Goal: Task Accomplishment & Management: Manage account settings

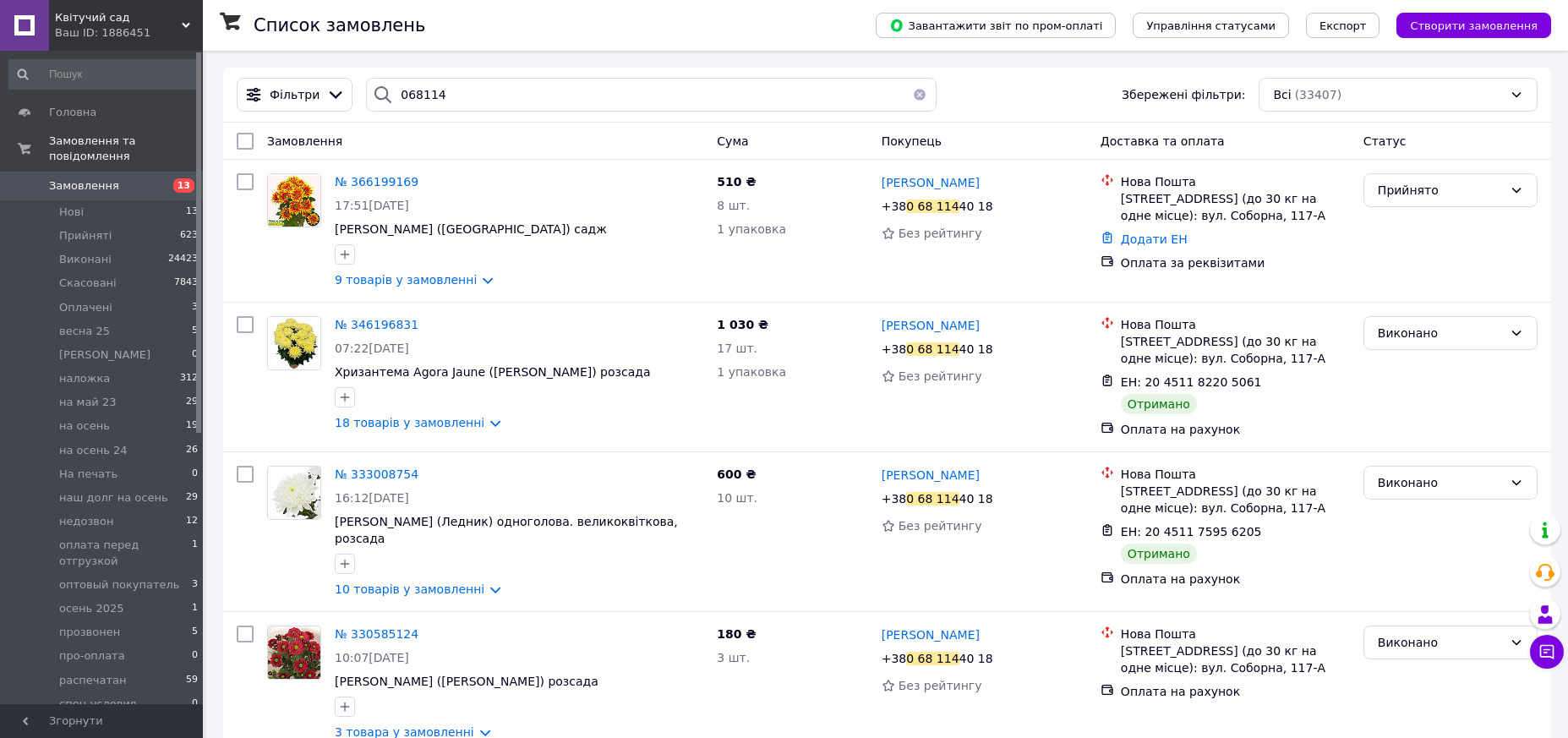
click at [391, 94] on div "068114" at bounding box center [651, 94] width 570 height 34
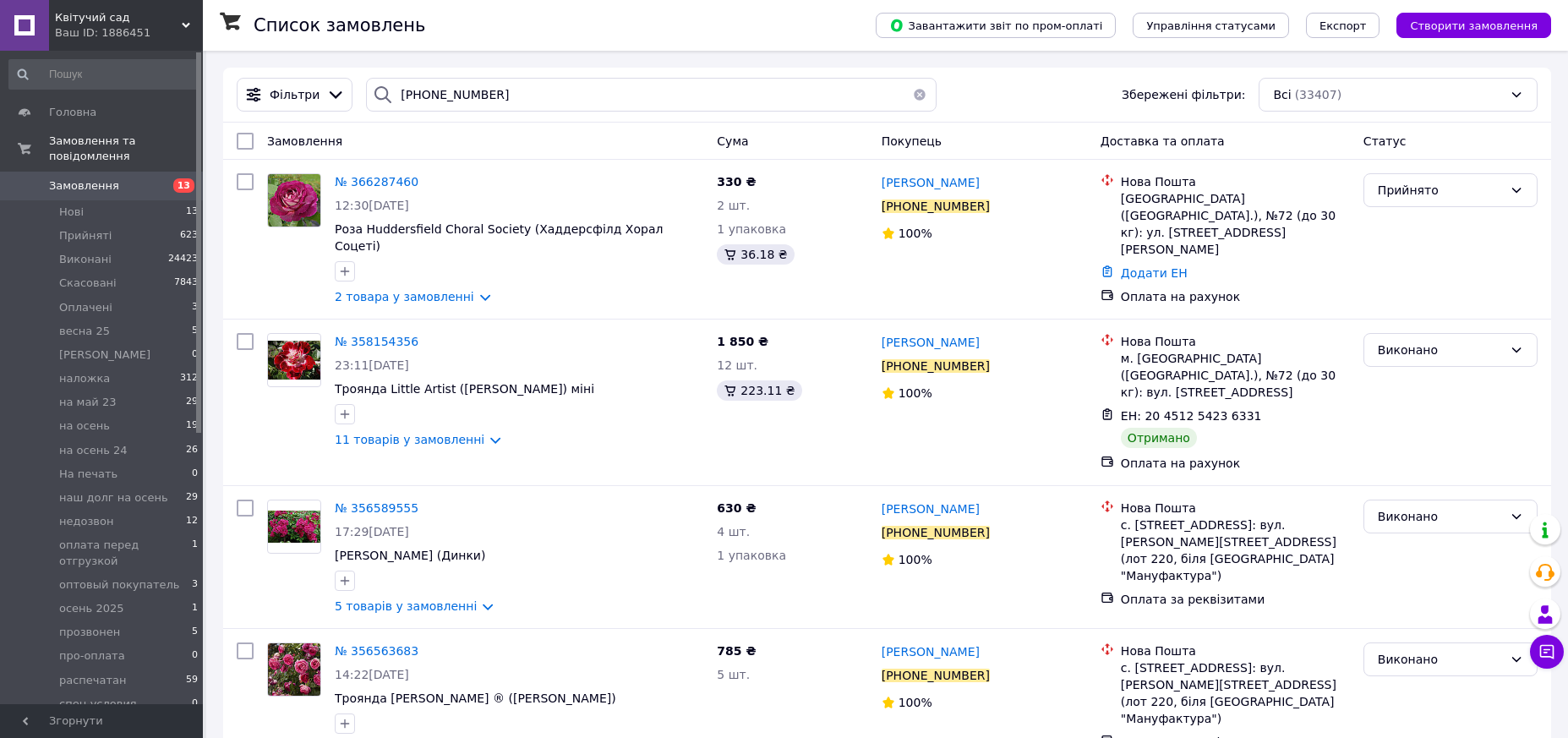
click at [441, 138] on div "Замовлення" at bounding box center [485, 141] width 449 height 30
drag, startPoint x: 489, startPoint y: 81, endPoint x: 389, endPoint y: 96, distance: 101.1
click at [389, 96] on div "[PHONE_NUMBER]" at bounding box center [651, 94] width 570 height 34
paste input "85846157"
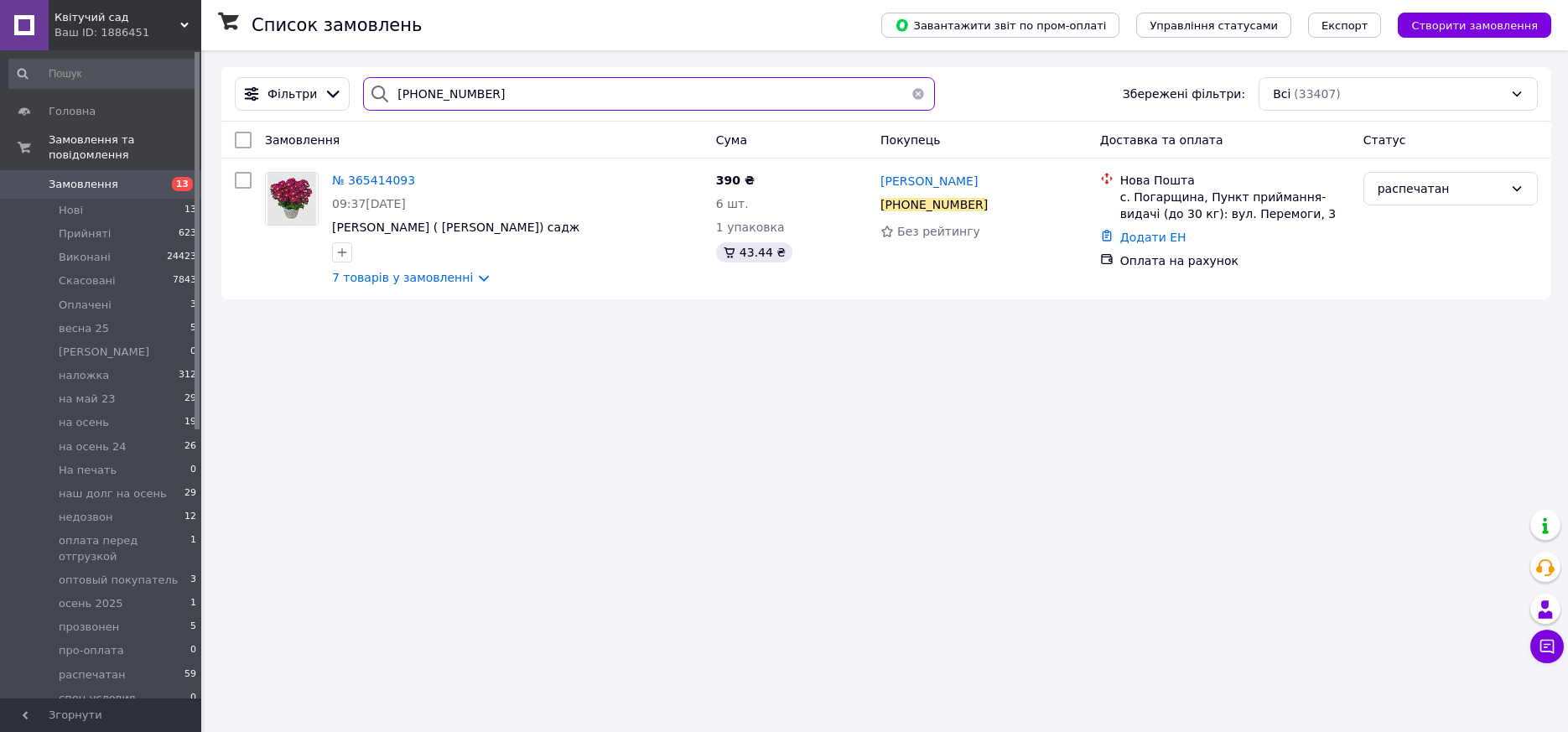
type input "+380685846157"
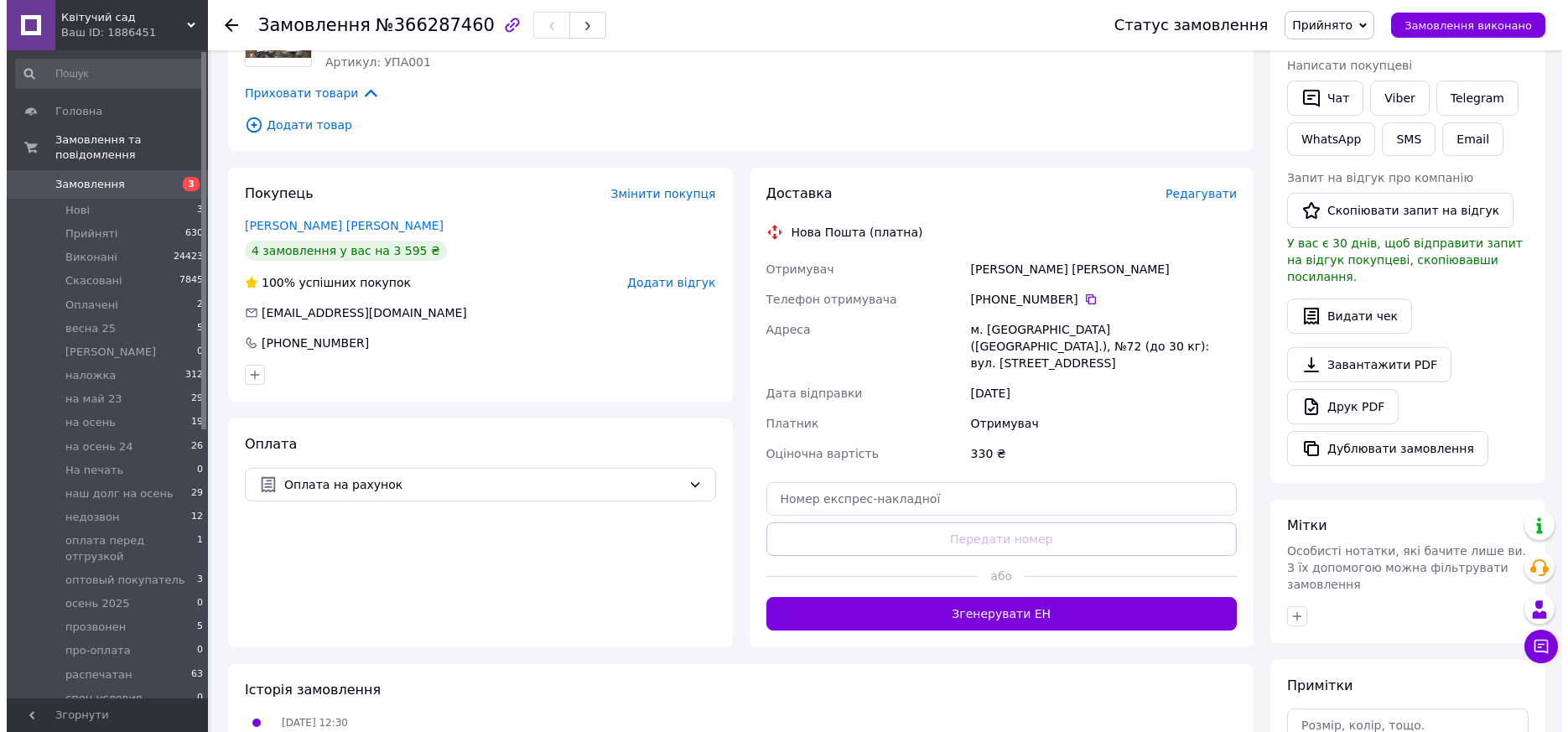
scroll to position [335, 0]
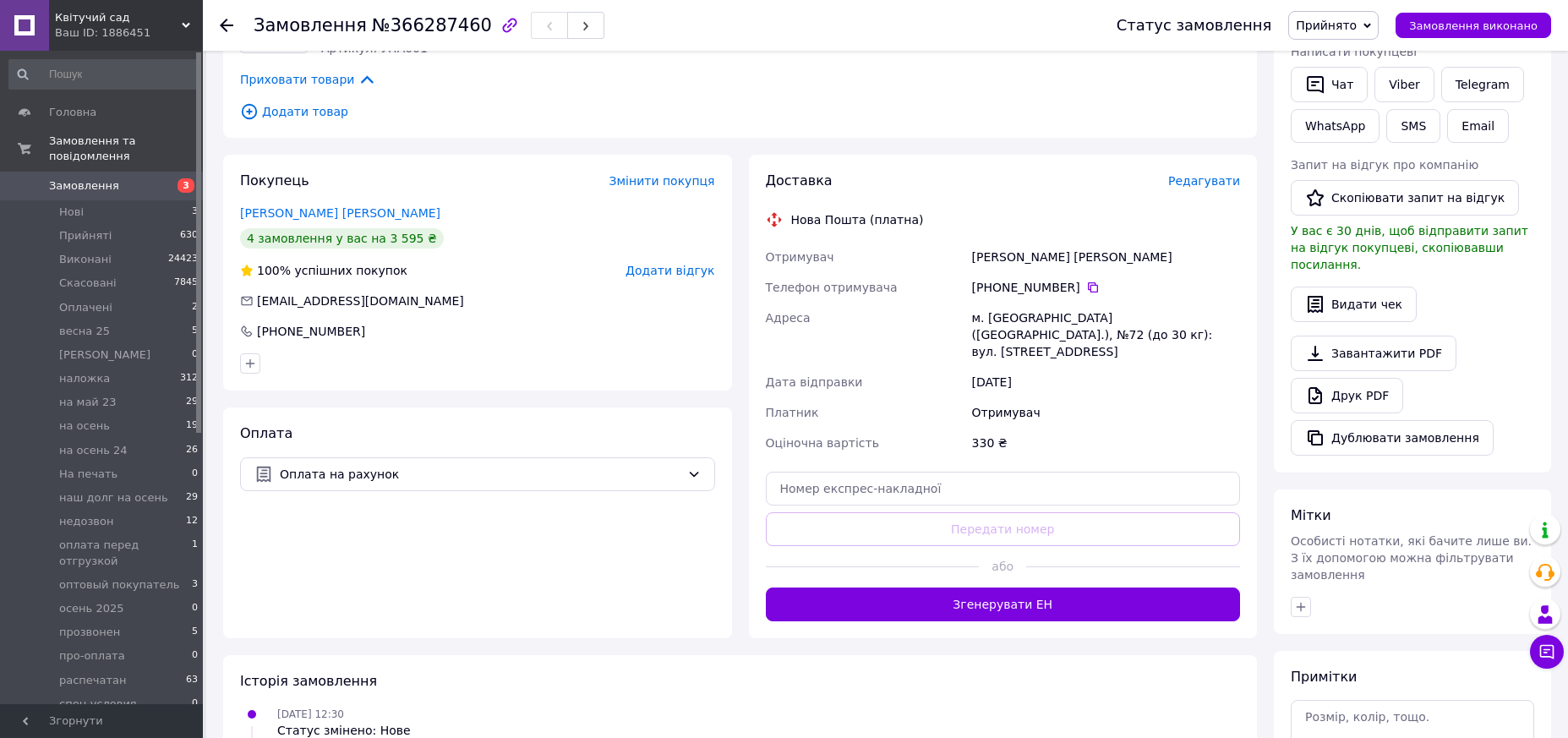
click at [1214, 176] on span "Редагувати" at bounding box center [1204, 181] width 72 height 14
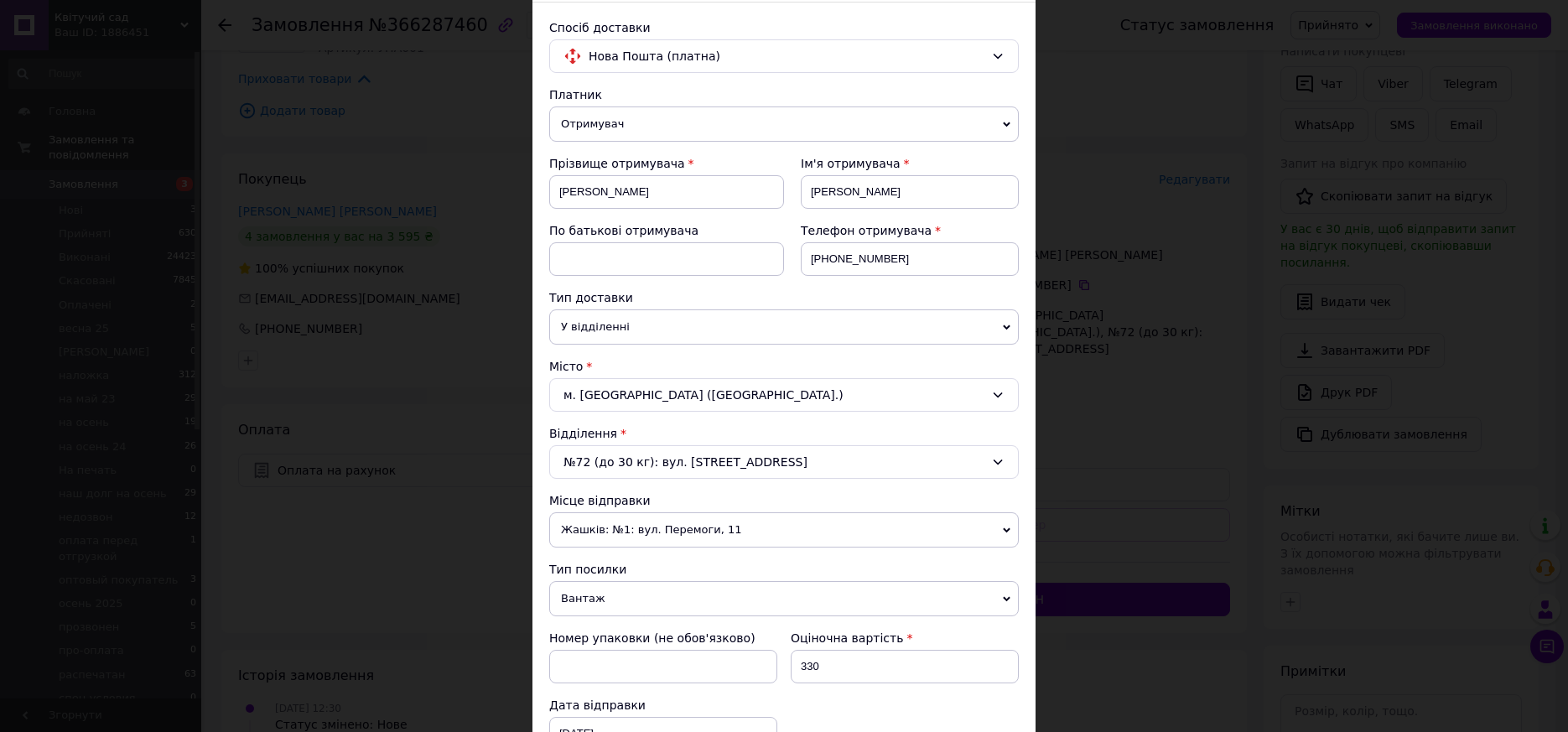
scroll to position [168, 0]
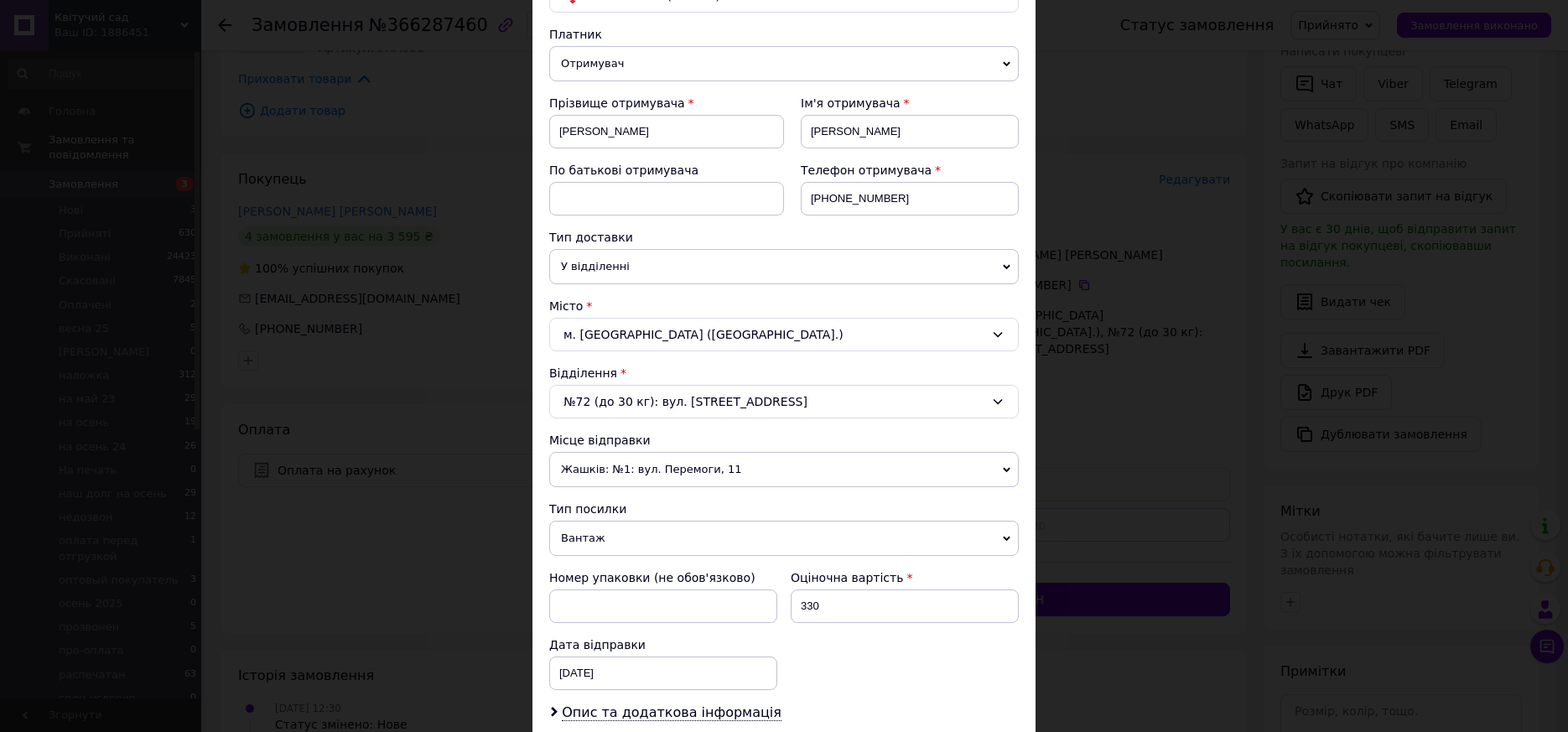
click at [996, 335] on icon at bounding box center [997, 335] width 9 height 5
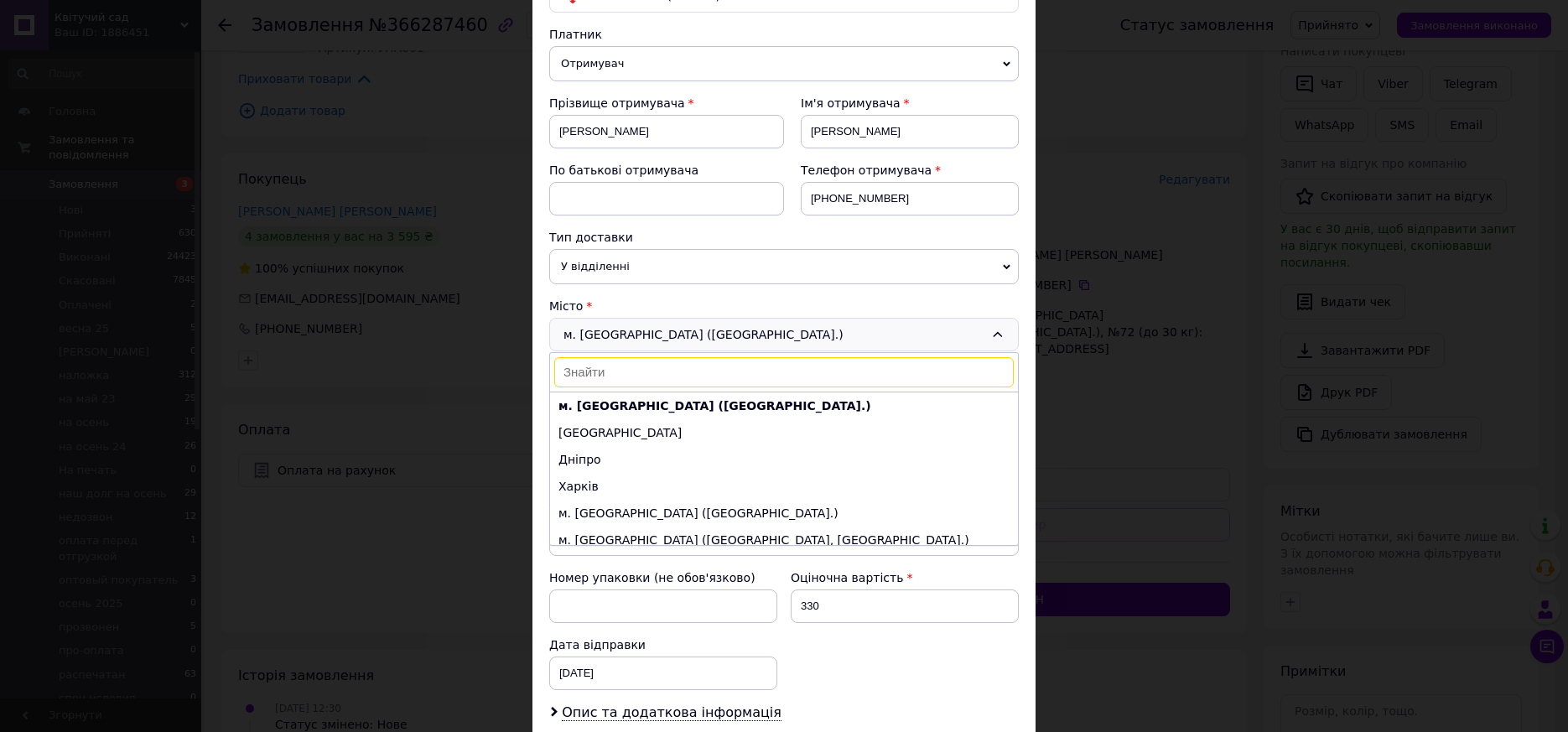
click at [568, 371] on input at bounding box center [784, 372] width 459 height 30
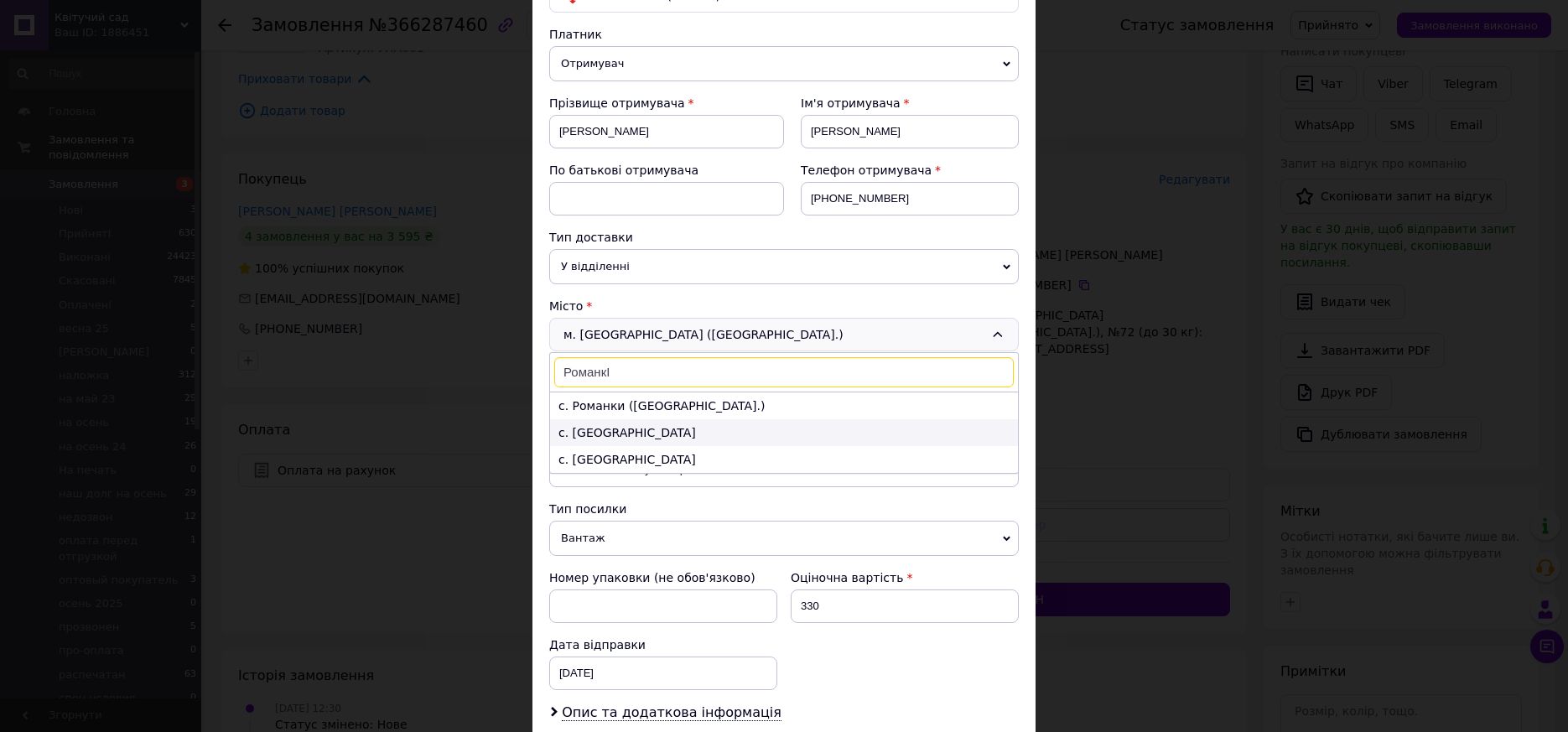
type input "РоманкI"
click at [585, 436] on li "с. [GEOGRAPHIC_DATA]" at bounding box center [784, 432] width 468 height 27
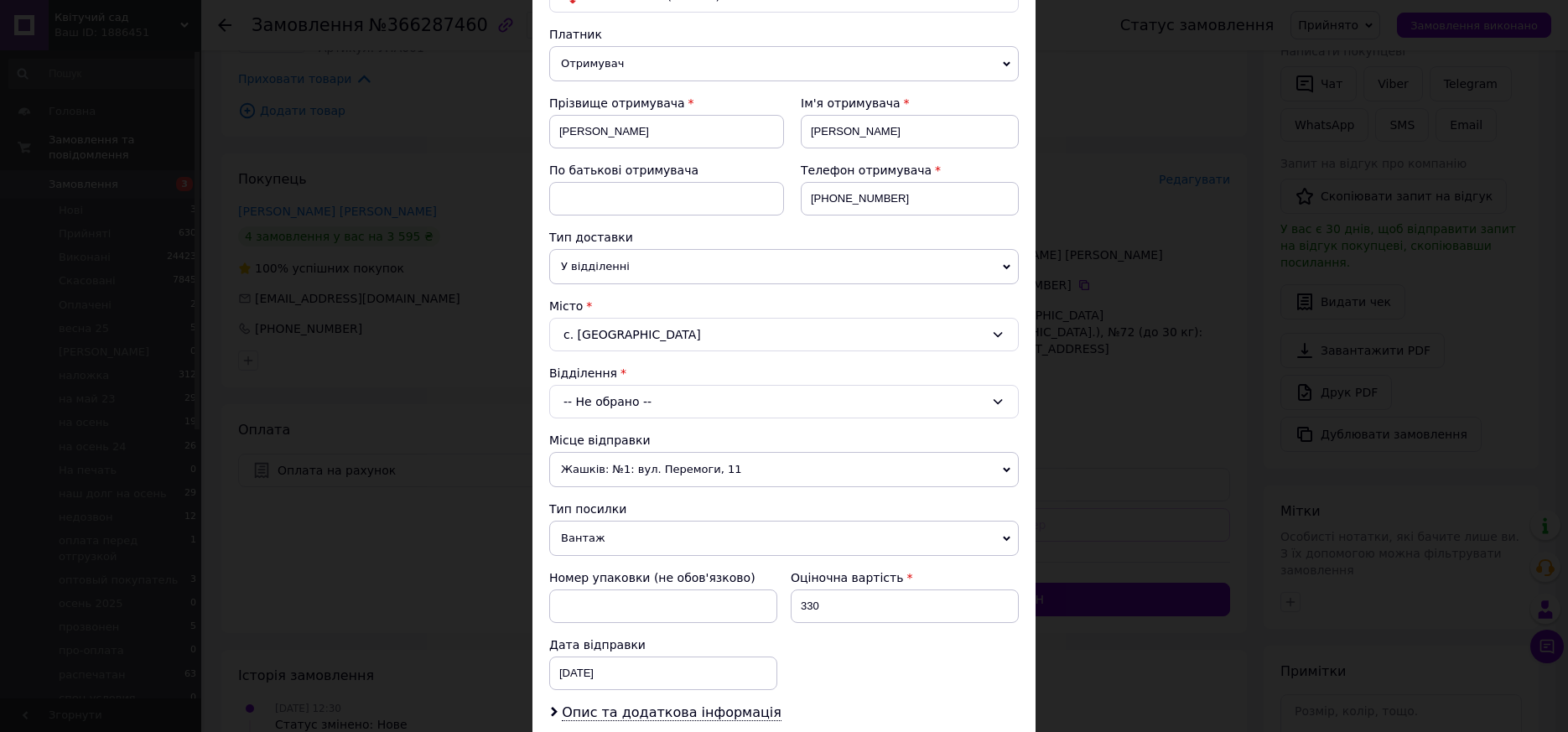
click at [601, 391] on div "-- Не обрано --" at bounding box center [784, 401] width 470 height 34
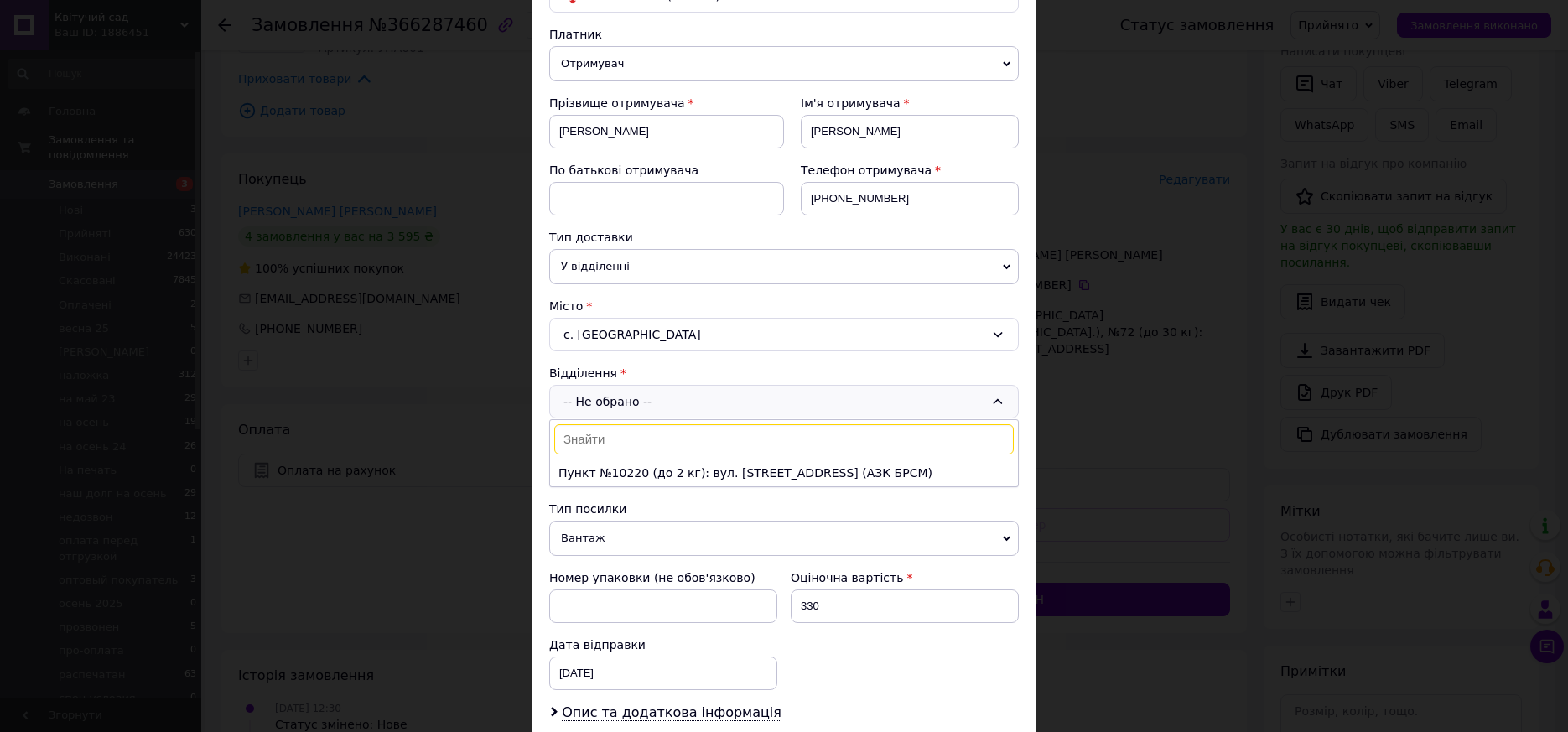
click at [981, 259] on span "У відділенні" at bounding box center [784, 266] width 470 height 35
click at [598, 327] on li "В поштоматі" at bounding box center [784, 324] width 470 height 25
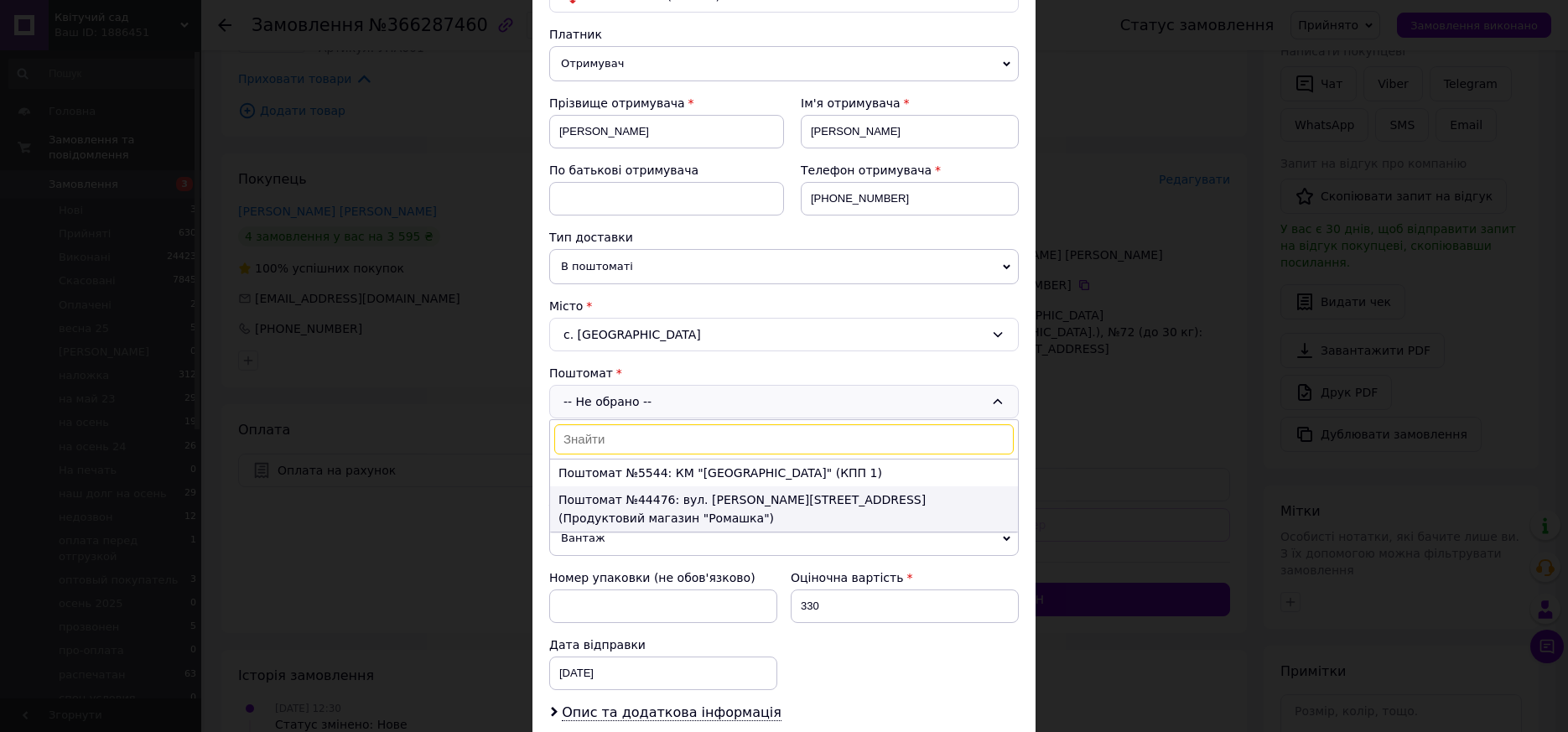
click at [642, 502] on li "Поштомат №44476: вул. [PERSON_NAME][STREET_ADDRESS] (Продуктовий магазин "Ромаш…" at bounding box center [784, 509] width 468 height 46
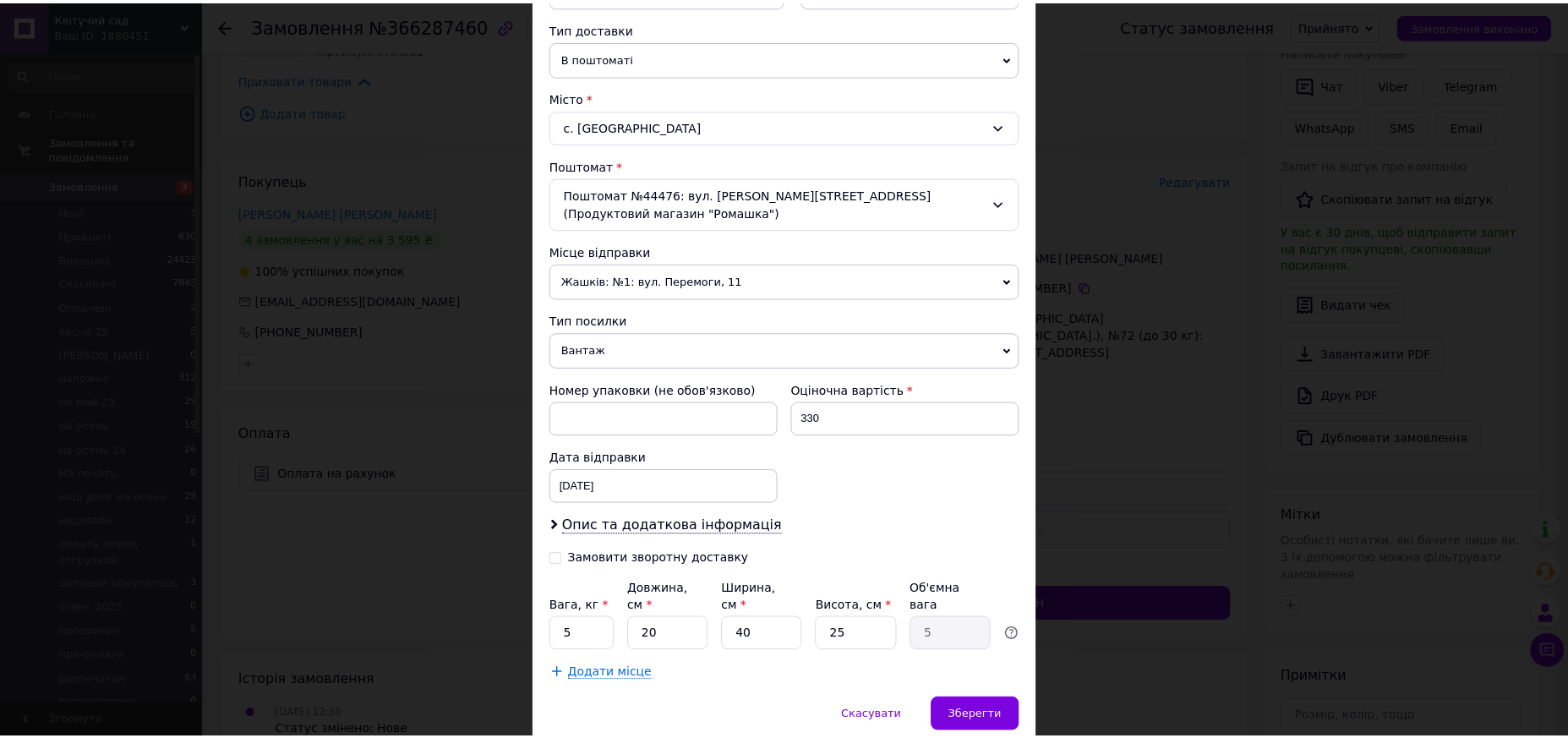
scroll to position [416, 0]
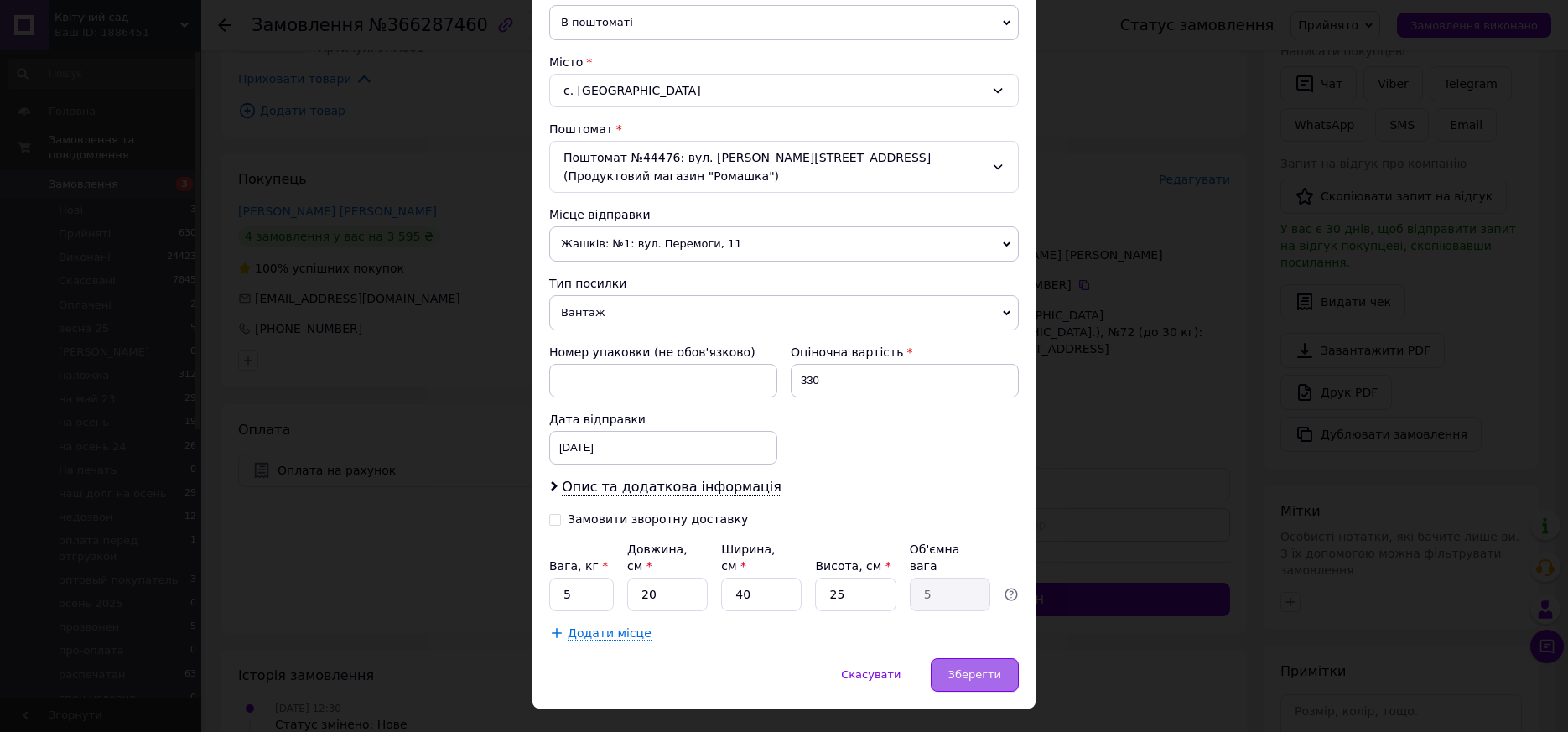
click at [976, 668] on span "Зберегти" at bounding box center [974, 674] width 53 height 13
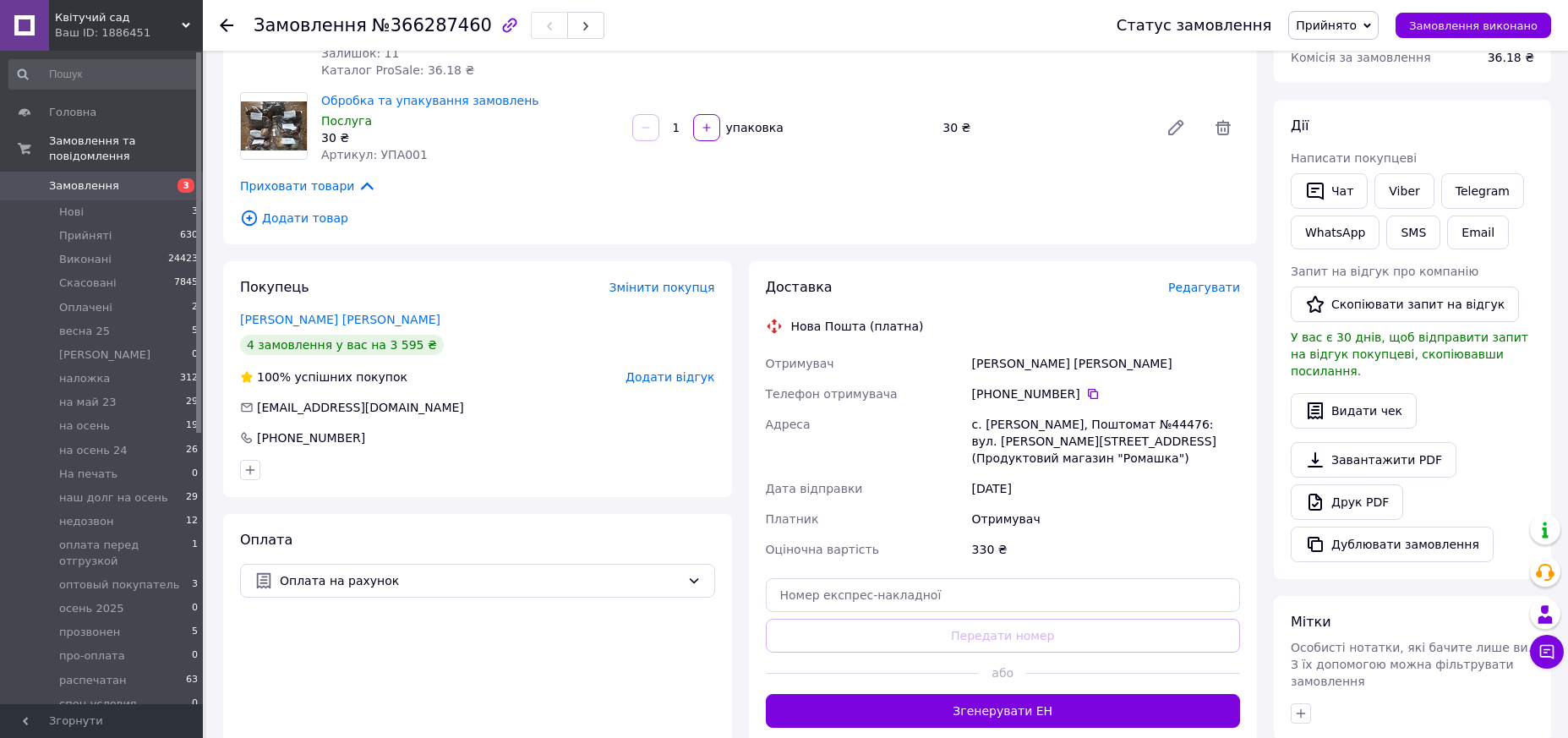
scroll to position [254, 0]
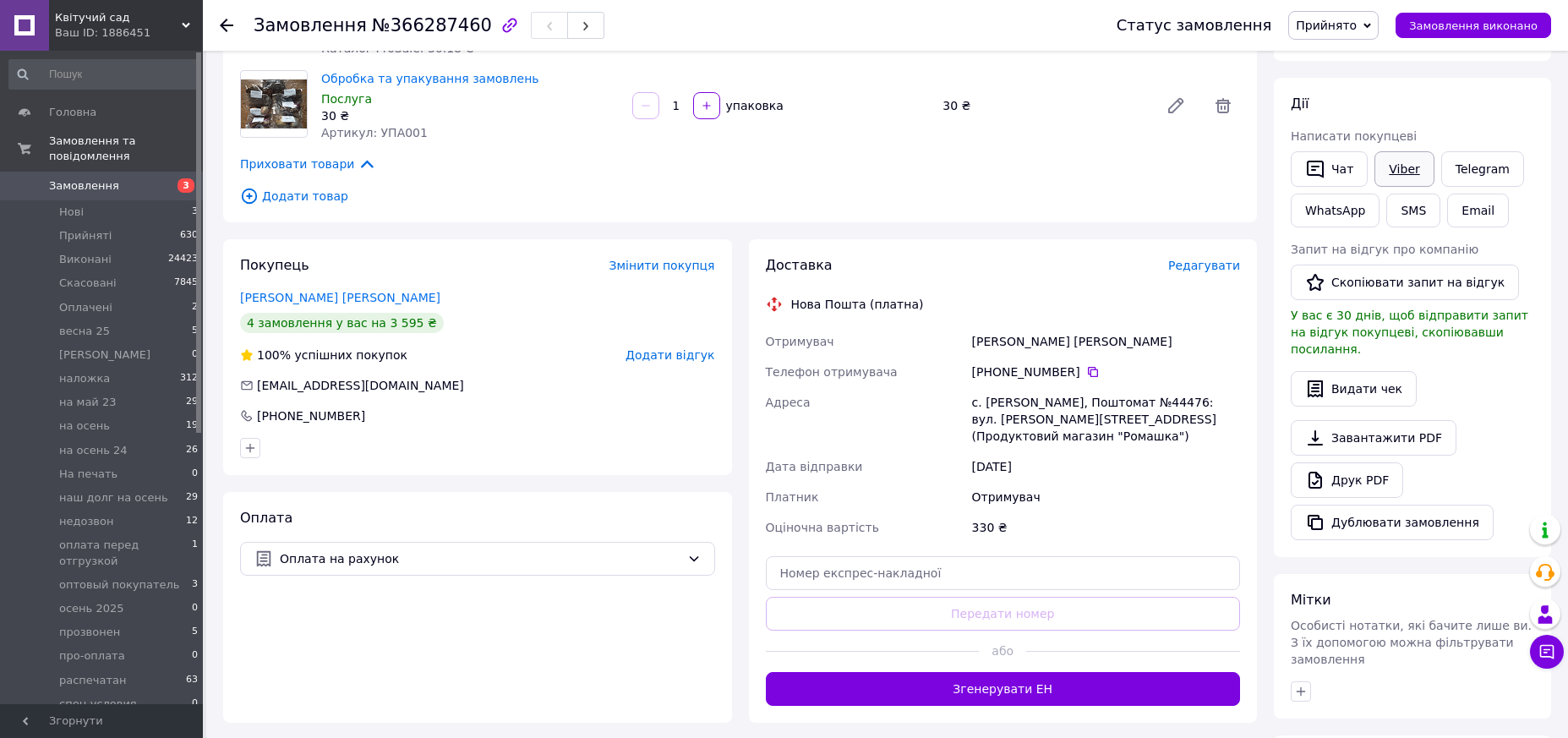
click at [1391, 163] on link "Viber" at bounding box center [1404, 169] width 59 height 36
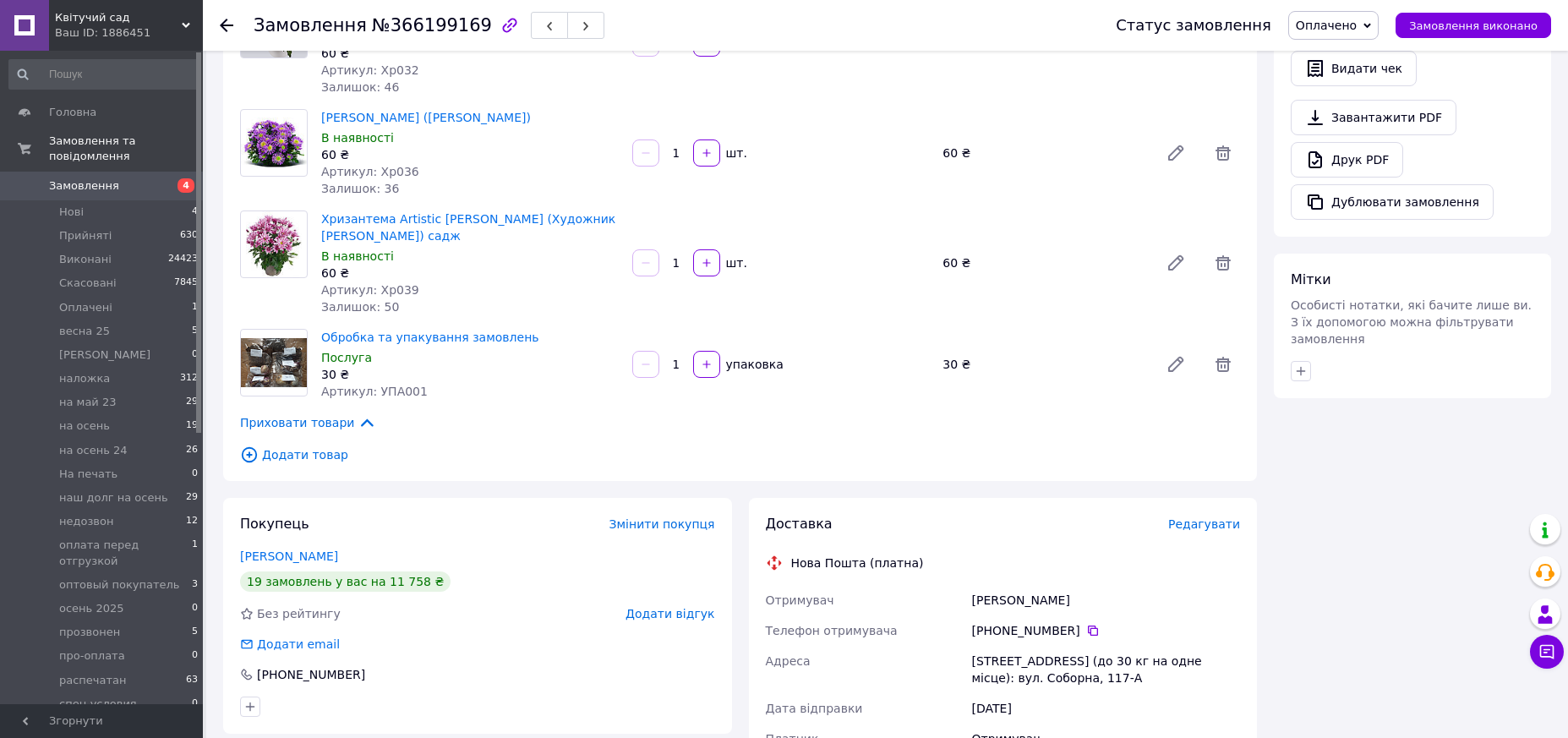
scroll to position [761, 0]
